Goal: Task Accomplishment & Management: Use online tool/utility

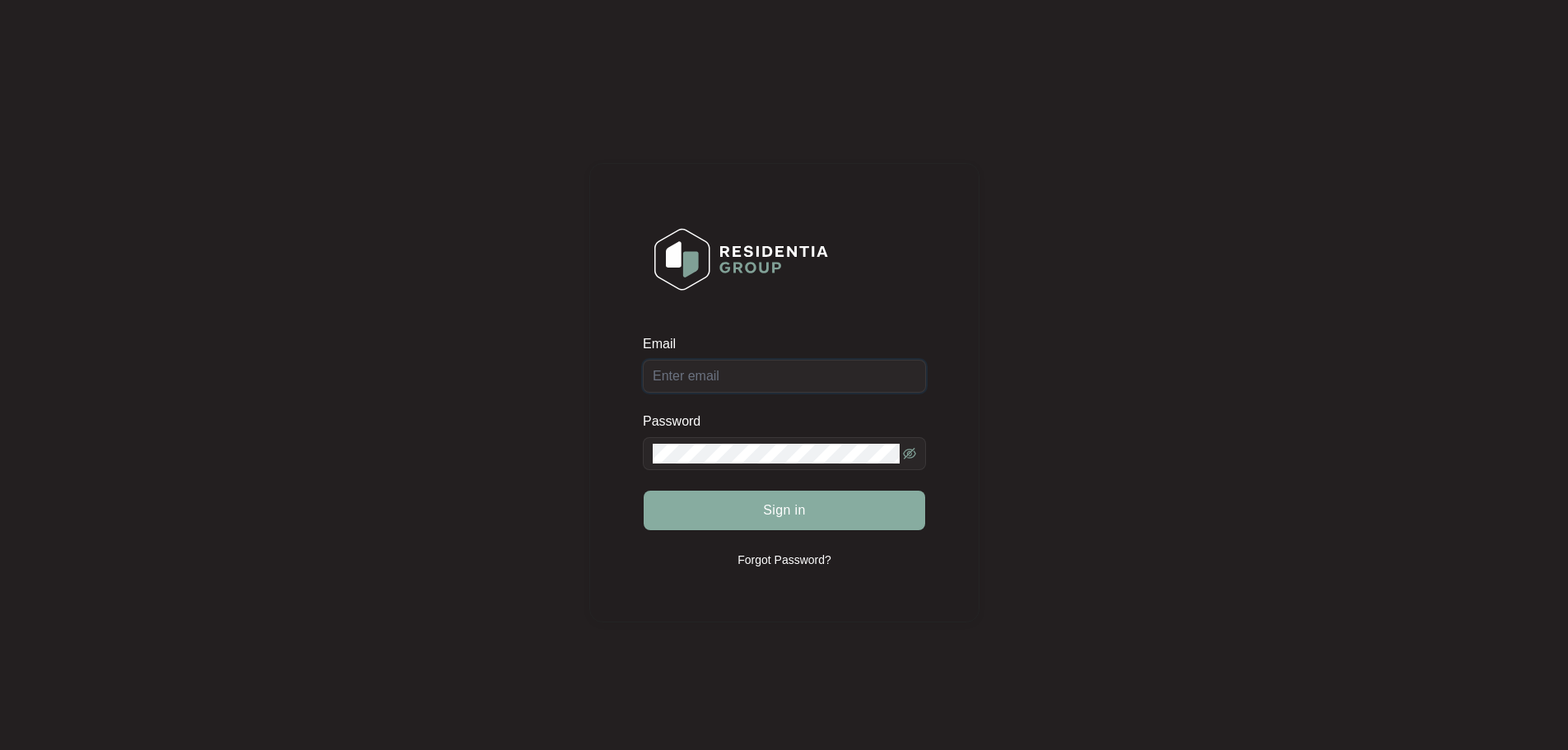
type input "[EMAIL_ADDRESS][DOMAIN_NAME]"
click at [802, 518] on span "Sign in" at bounding box center [784, 510] width 43 height 20
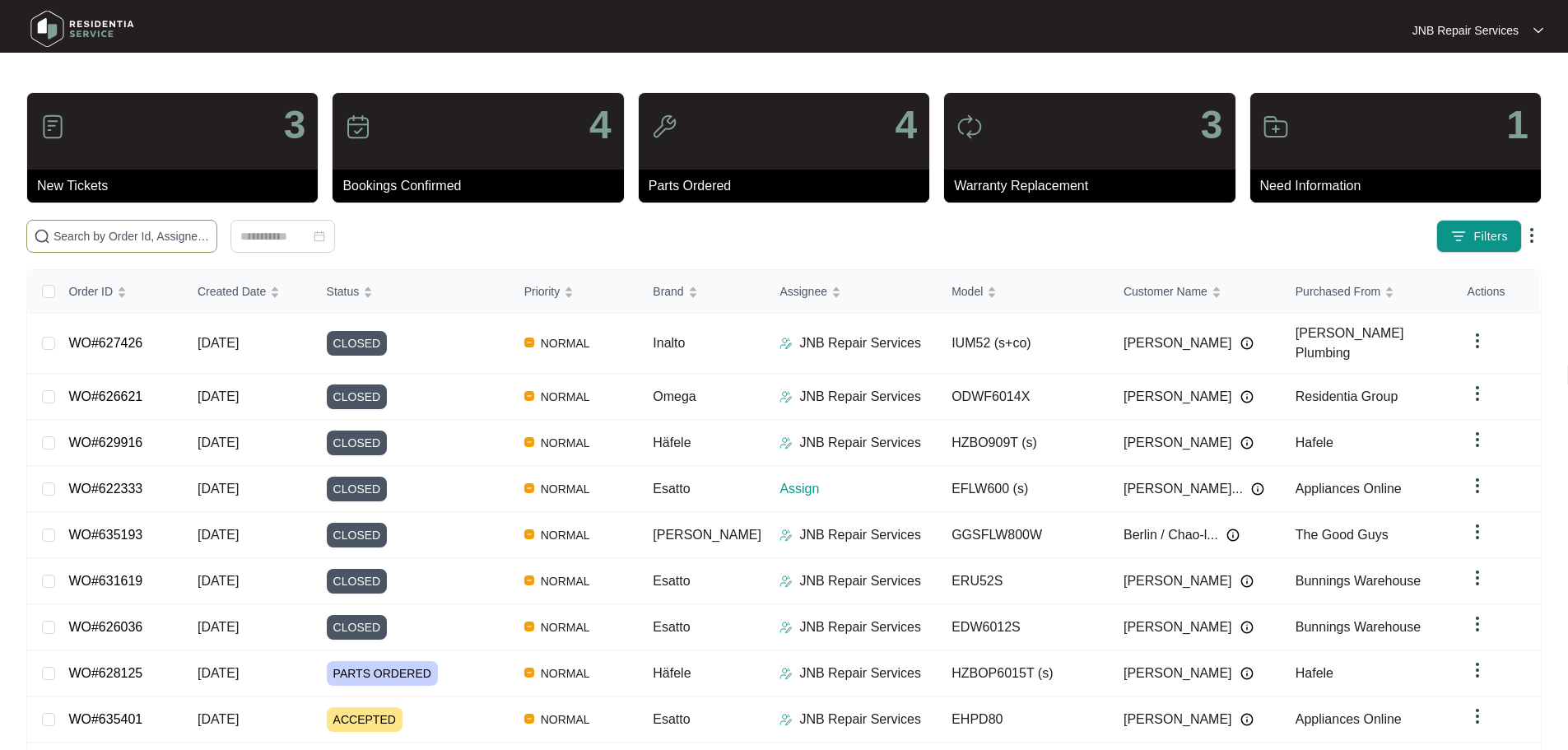
click at [210, 237] on input "text" at bounding box center [132, 236] width 156 height 19
paste input "631953"
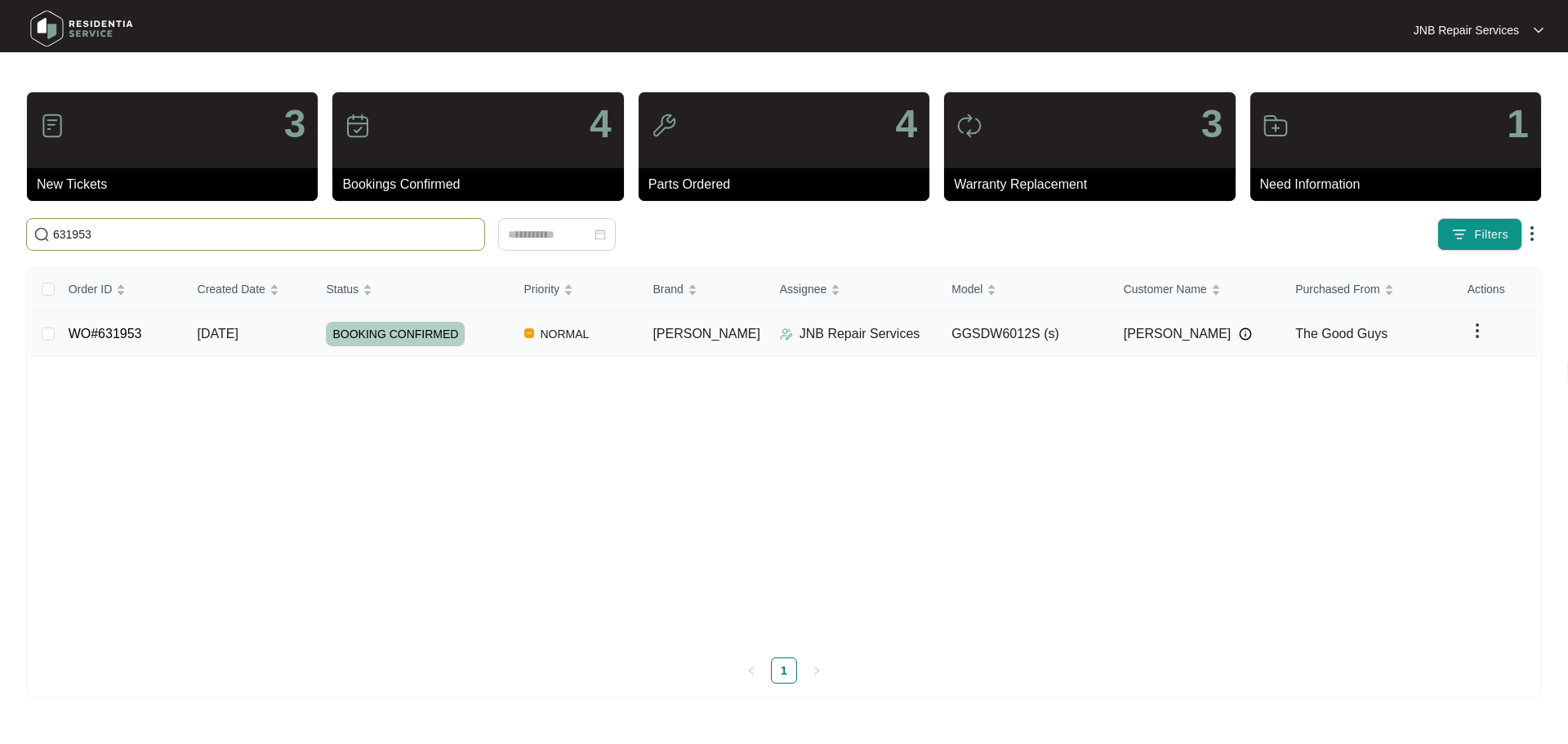
type input "631953"
click at [489, 343] on div "BOOKING CONFIRMED" at bounding box center [418, 333] width 185 height 24
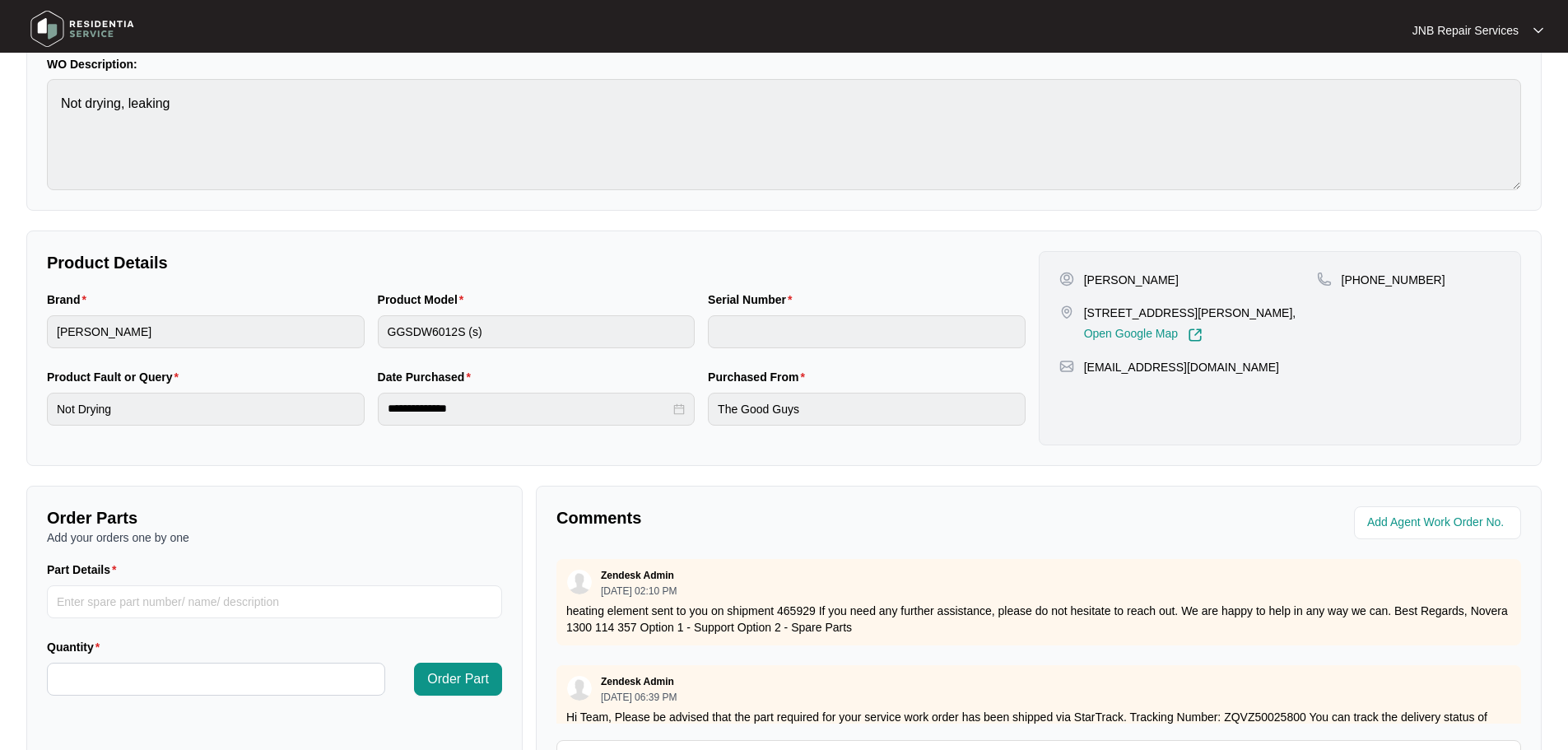
scroll to position [342, 0]
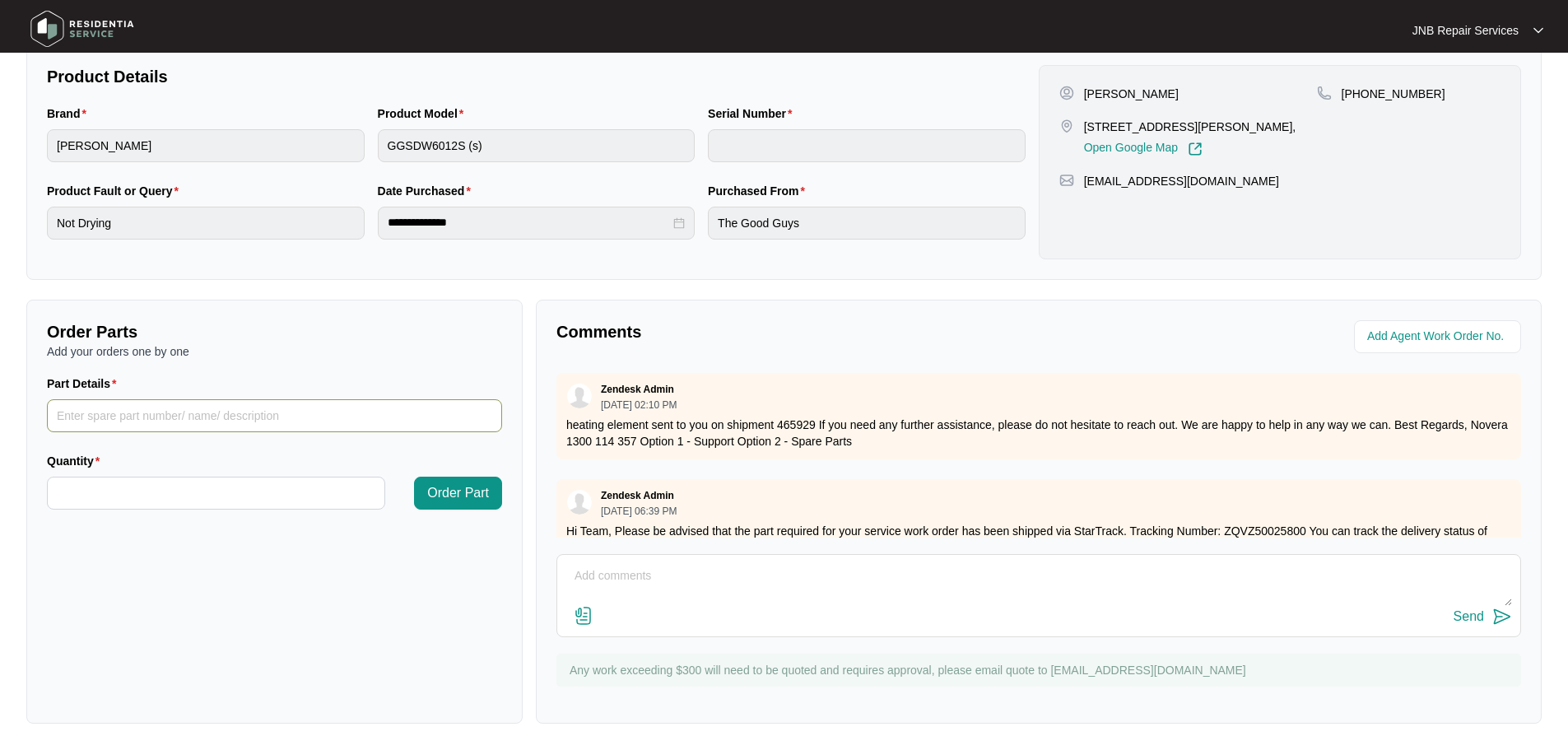
click at [182, 418] on input "Part Details" at bounding box center [274, 415] width 456 height 33
type input "door seal"
click at [301, 502] on input "Quantity" at bounding box center [216, 493] width 337 height 31
type input "*"
click at [448, 488] on span "Order Part" at bounding box center [458, 493] width 61 height 20
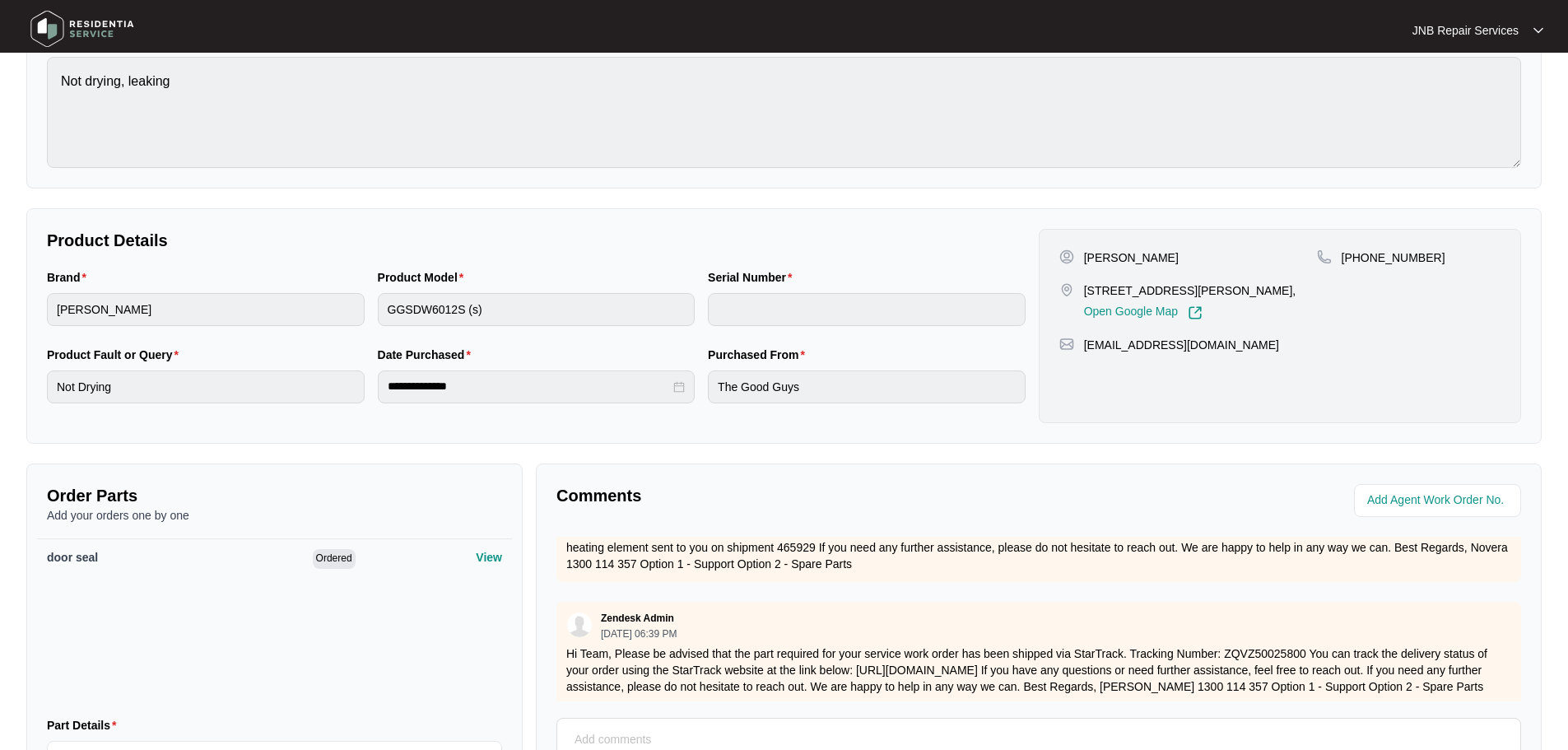
scroll to position [247, 0]
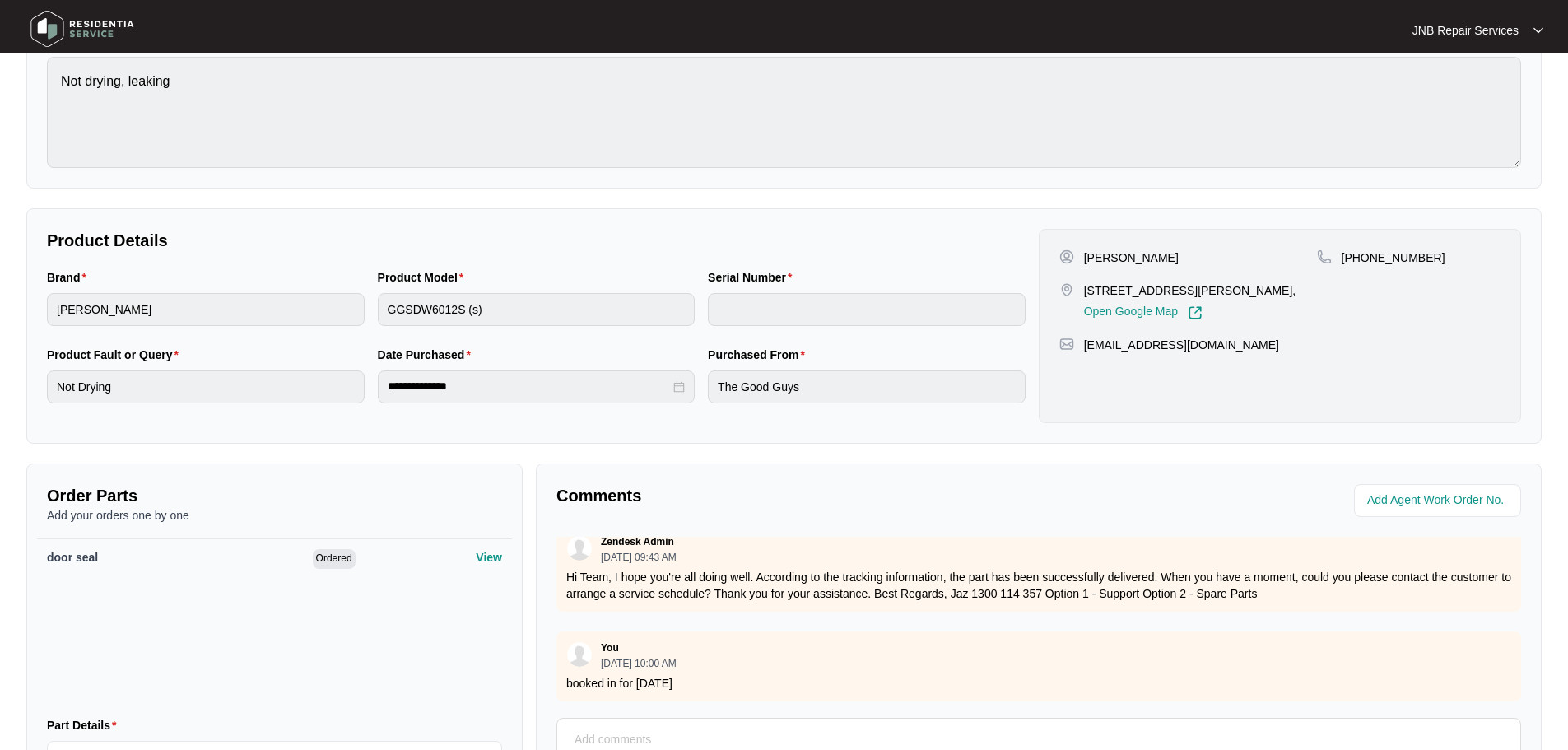
click at [778, 730] on textarea at bounding box center [1039, 748] width 946 height 43
paste textarea "03/09 [PERSON_NAME]. Complaint leaking. Checked found door seal is wrinkled. **…"
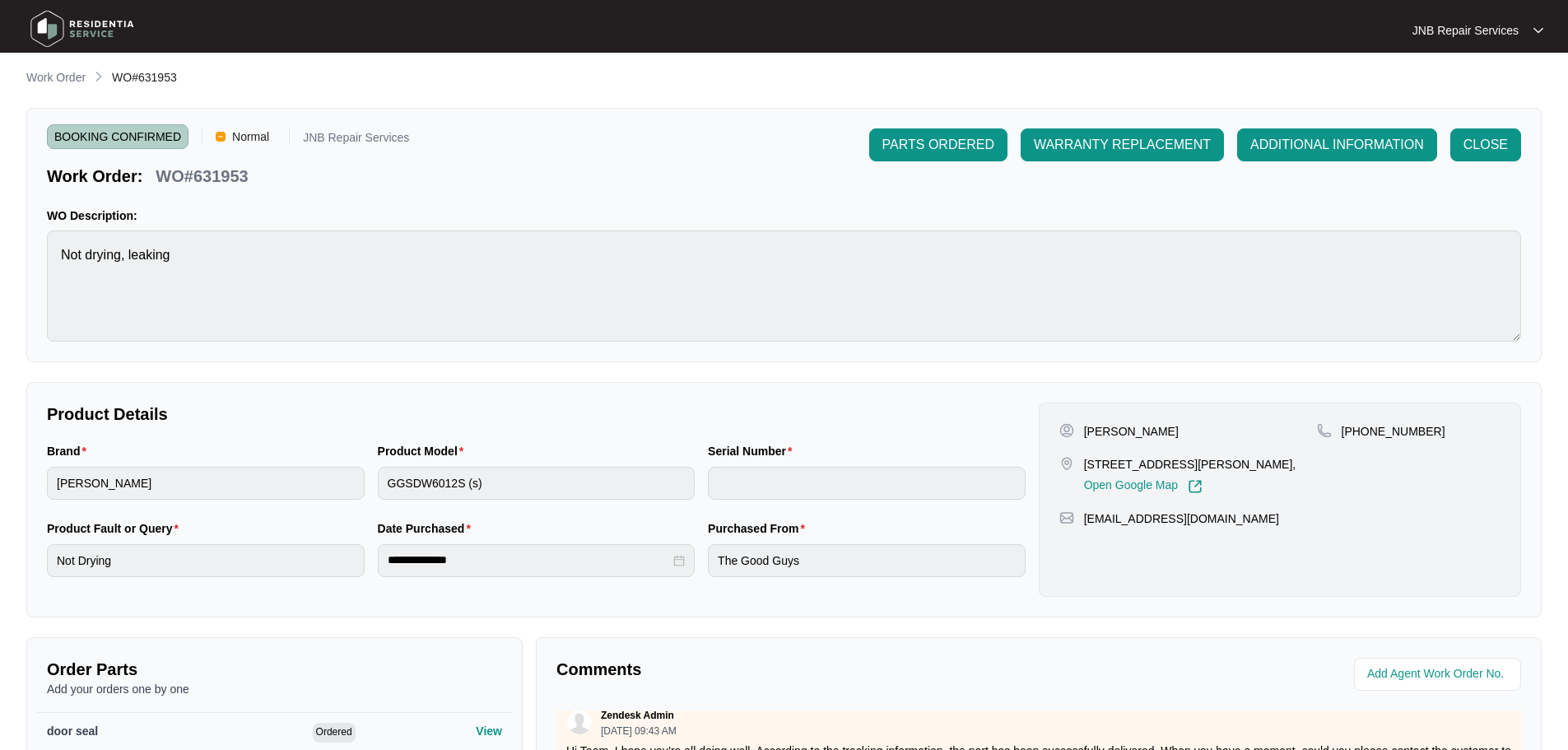
scroll to position [0, 0]
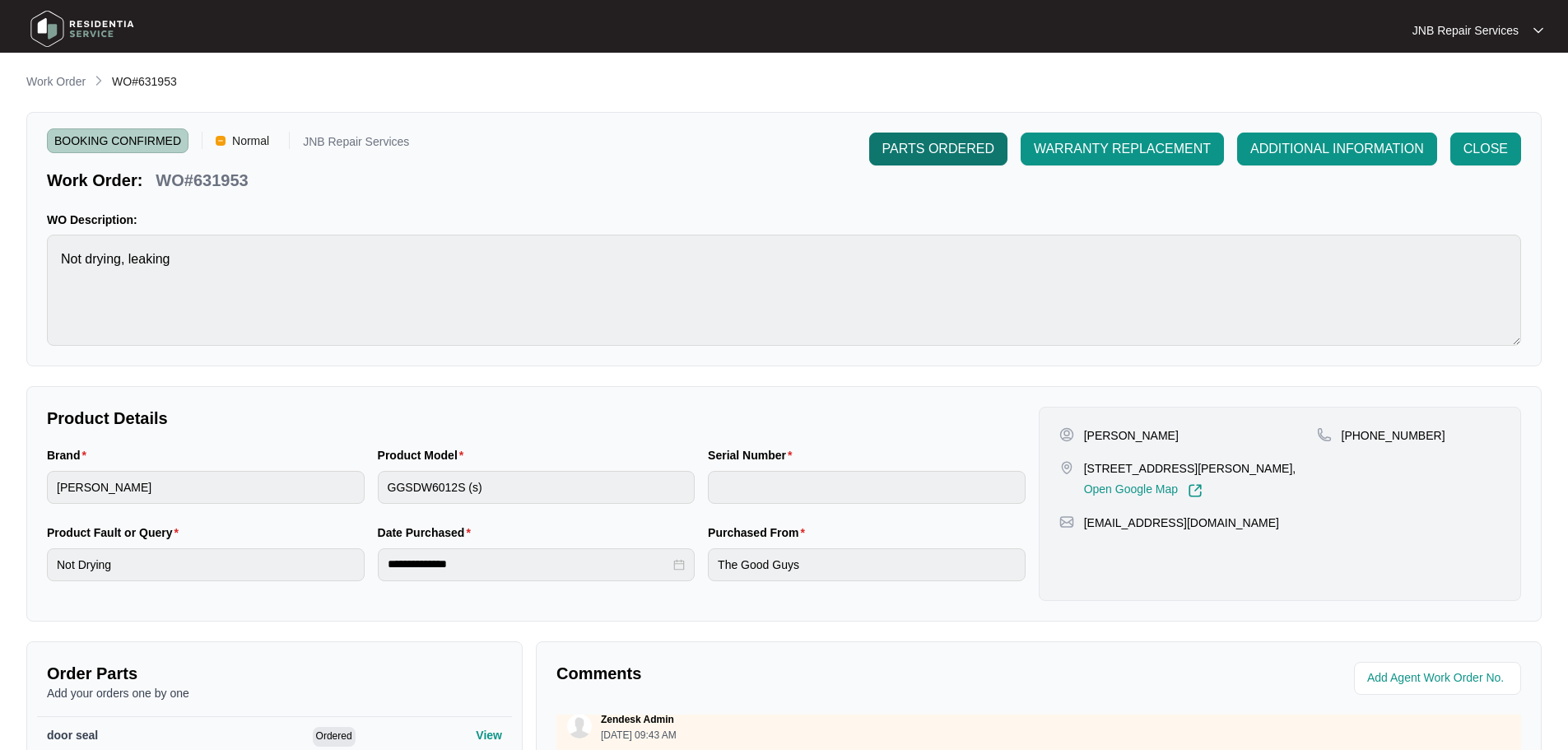
type textarea "03/09 [PERSON_NAME]. Complaint leaking. Checked found door seal is wrinkled. **…"
click at [916, 155] on span "PARTS ORDERED" at bounding box center [938, 149] width 112 height 20
